Goal: Download file/media

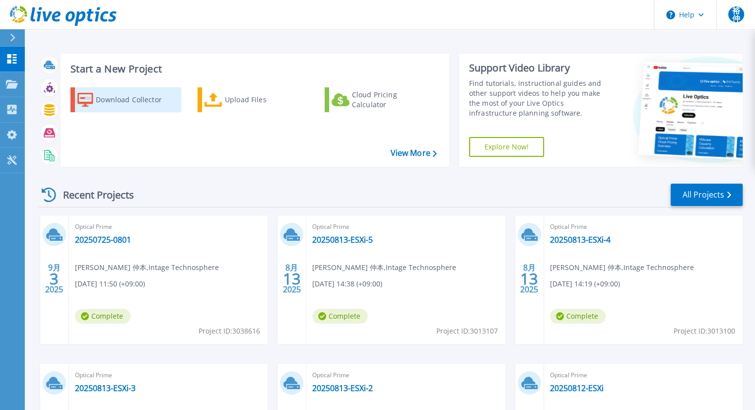
click at [111, 107] on div "Download Collector" at bounding box center [135, 100] width 79 height 20
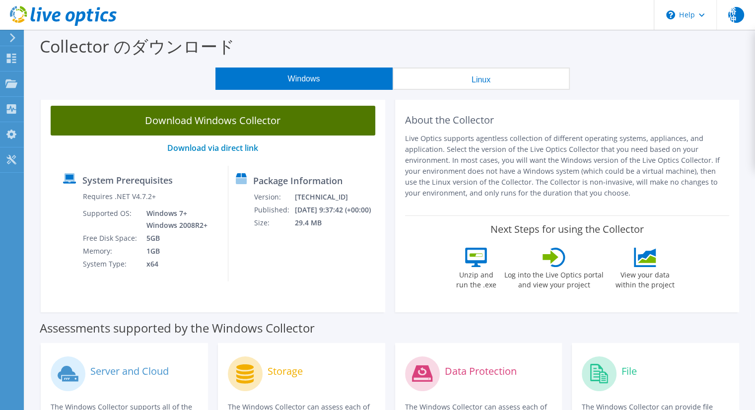
click at [276, 115] on link "Download Windows Collector" at bounding box center [213, 121] width 325 height 30
click at [289, 133] on link "Download Windows Collector" at bounding box center [213, 121] width 325 height 30
